Goal: Task Accomplishment & Management: Manage account settings

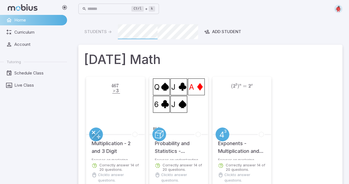
click at [13, 43] on link "Account" at bounding box center [33, 44] width 67 height 10
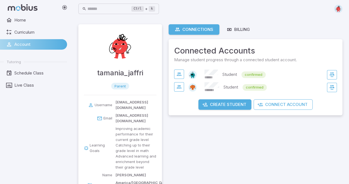
click at [334, 86] on icon "button" at bounding box center [332, 88] width 6 height 6
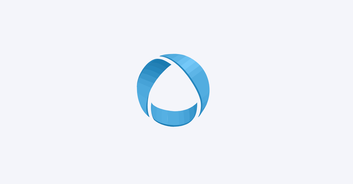
click at [151, 113] on icon at bounding box center [176, 91] width 79 height 79
